Goal: Information Seeking & Learning: Find specific fact

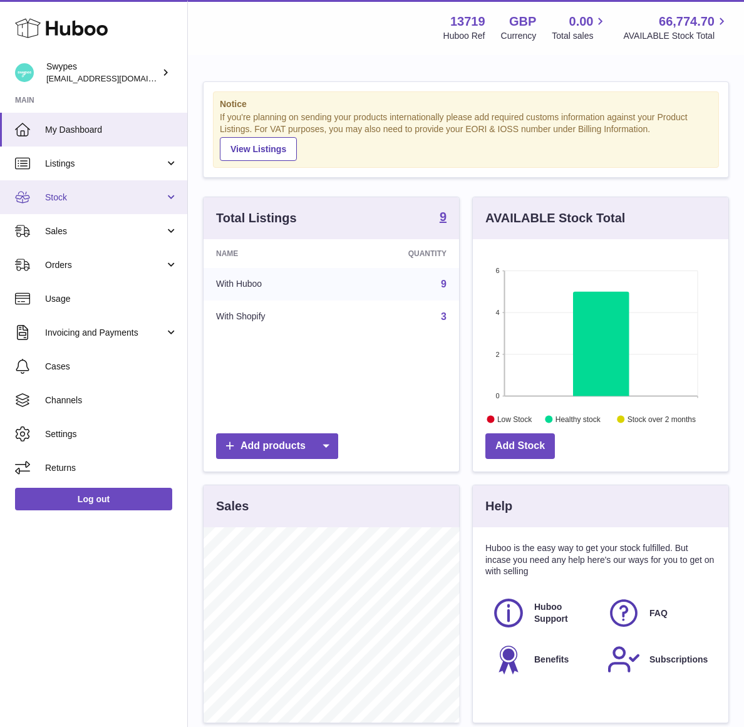
scroll to position [195, 256]
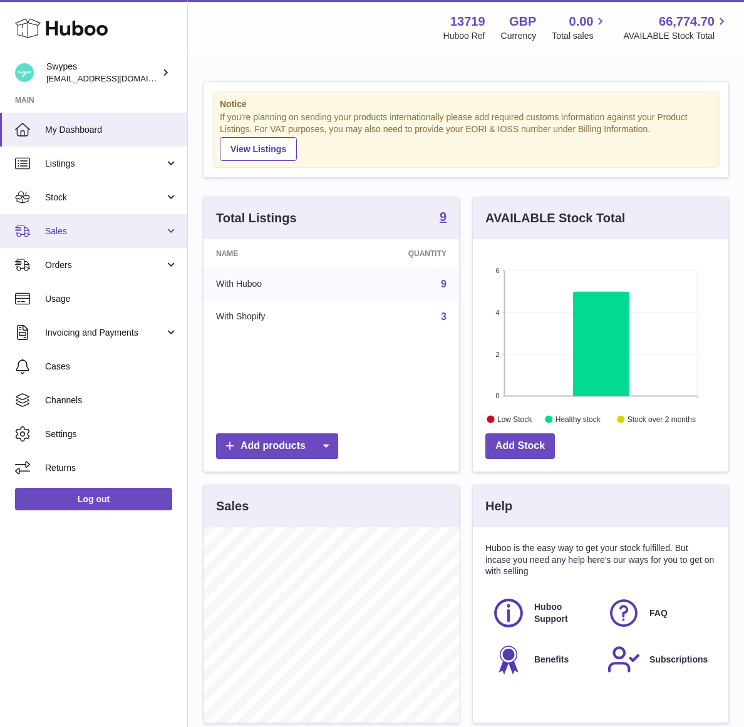
click at [107, 242] on link "Sales" at bounding box center [93, 231] width 187 height 34
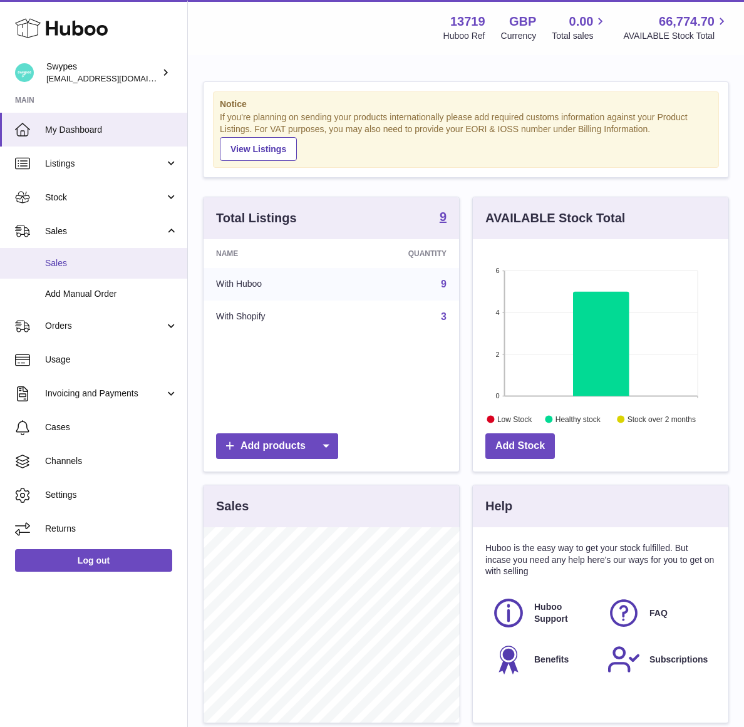
click at [98, 271] on link "Sales" at bounding box center [93, 263] width 187 height 31
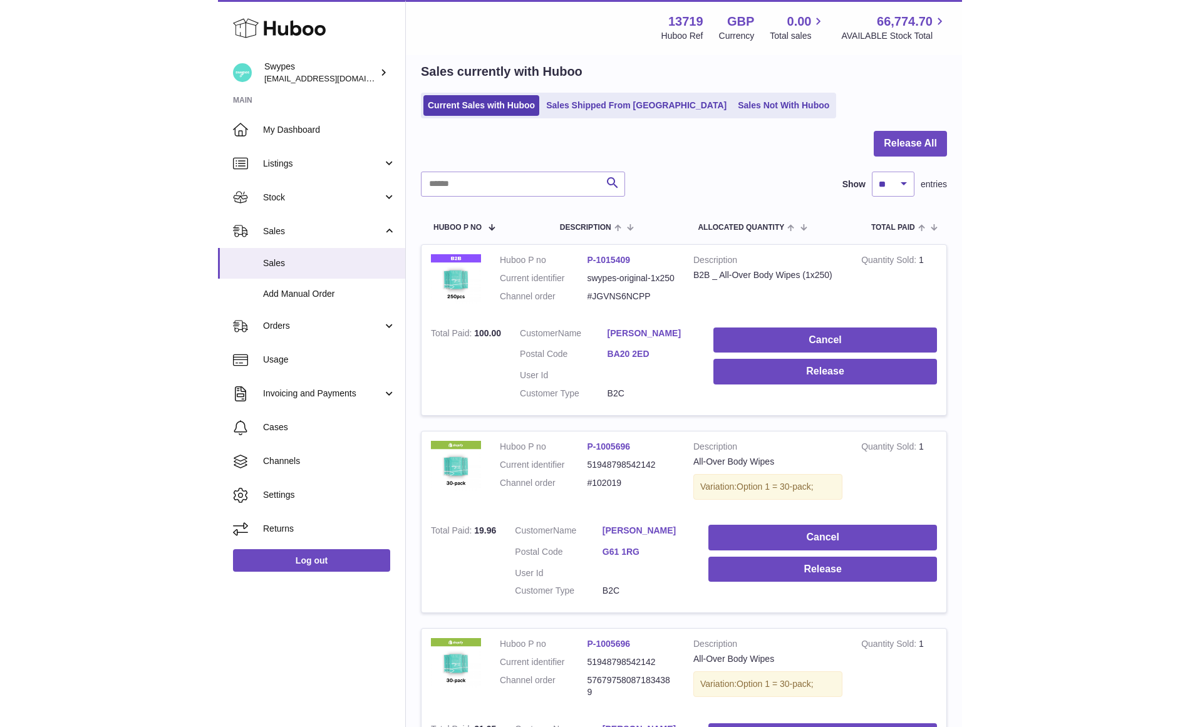
scroll to position [54, 0]
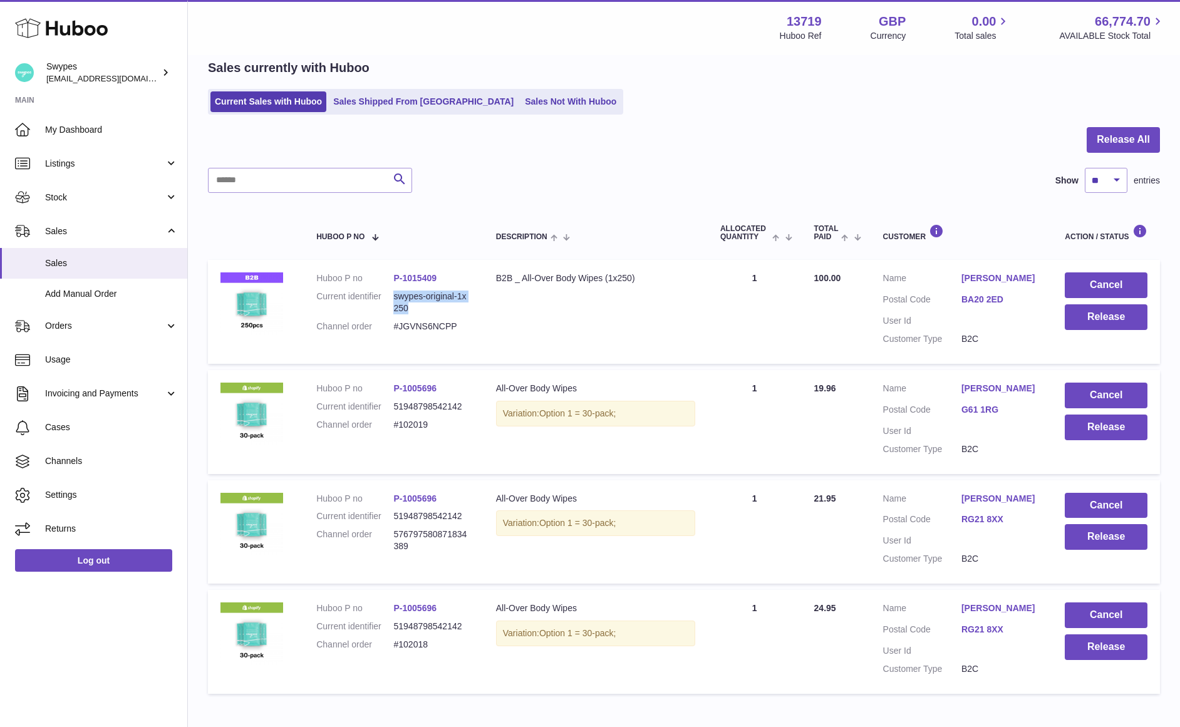
drag, startPoint x: 394, startPoint y: 294, endPoint x: 417, endPoint y: 307, distance: 25.8
click at [417, 307] on dd "swypes-original-1x250" at bounding box center [431, 303] width 77 height 24
copy dd "swypes-original-1x250"
click at [428, 308] on dd "swypes-original-1x250" at bounding box center [431, 303] width 77 height 24
drag, startPoint x: 426, startPoint y: 308, endPoint x: 316, endPoint y: 281, distance: 113.0
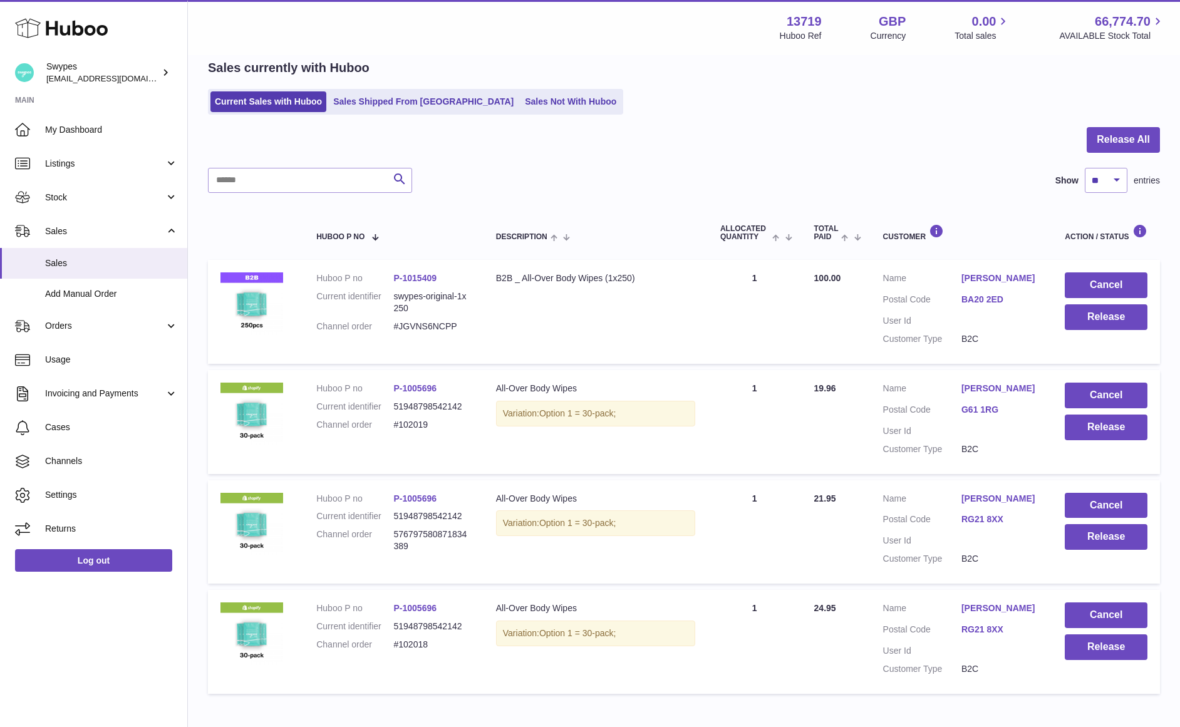
click at [315, 281] on td "Huboo P no P-1015409 Current identifier swypes-original-1x250 Channel order #JG…" at bounding box center [394, 312] width 180 height 104
copy dl "Huboo P no P-1015409 Current identifier swypes-original-1x250"
click at [406, 321] on dd "#JGVNS6NCPP" at bounding box center [431, 327] width 77 height 12
drag, startPoint x: 392, startPoint y: 296, endPoint x: 317, endPoint y: 298, distance: 75.2
click at [317, 298] on dt "Current identifier" at bounding box center [354, 303] width 77 height 24
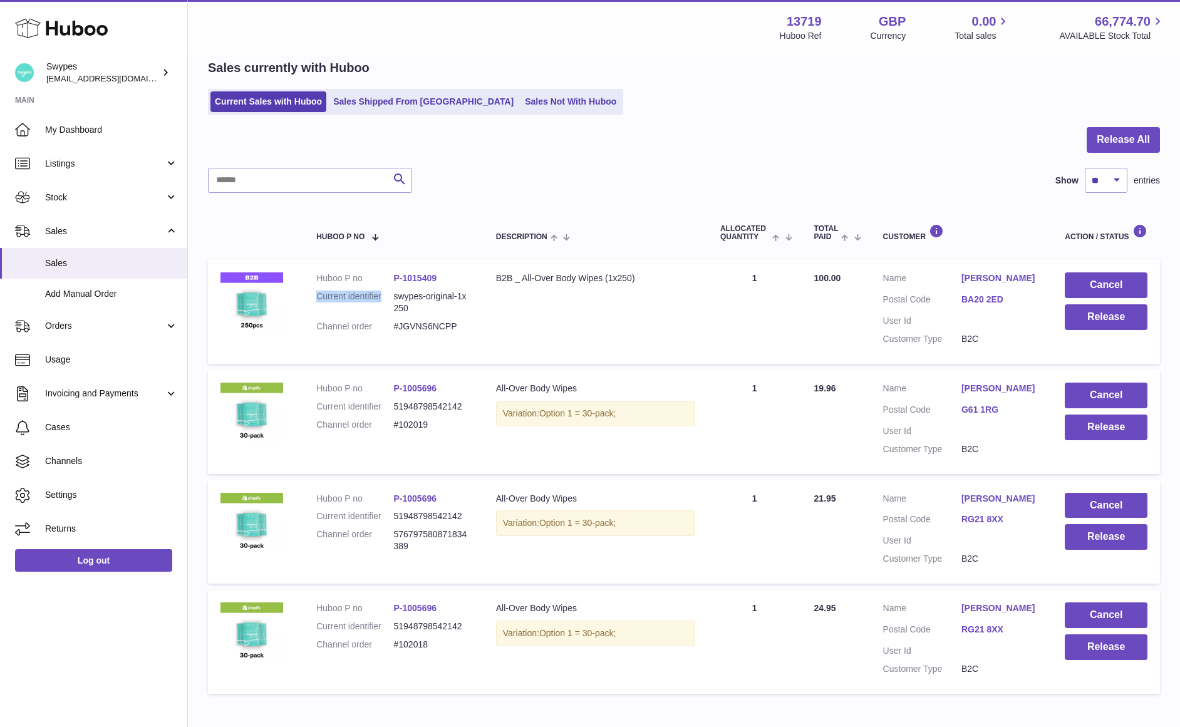
copy dt "Current identifier"
